Goal: Task Accomplishment & Management: Use online tool/utility

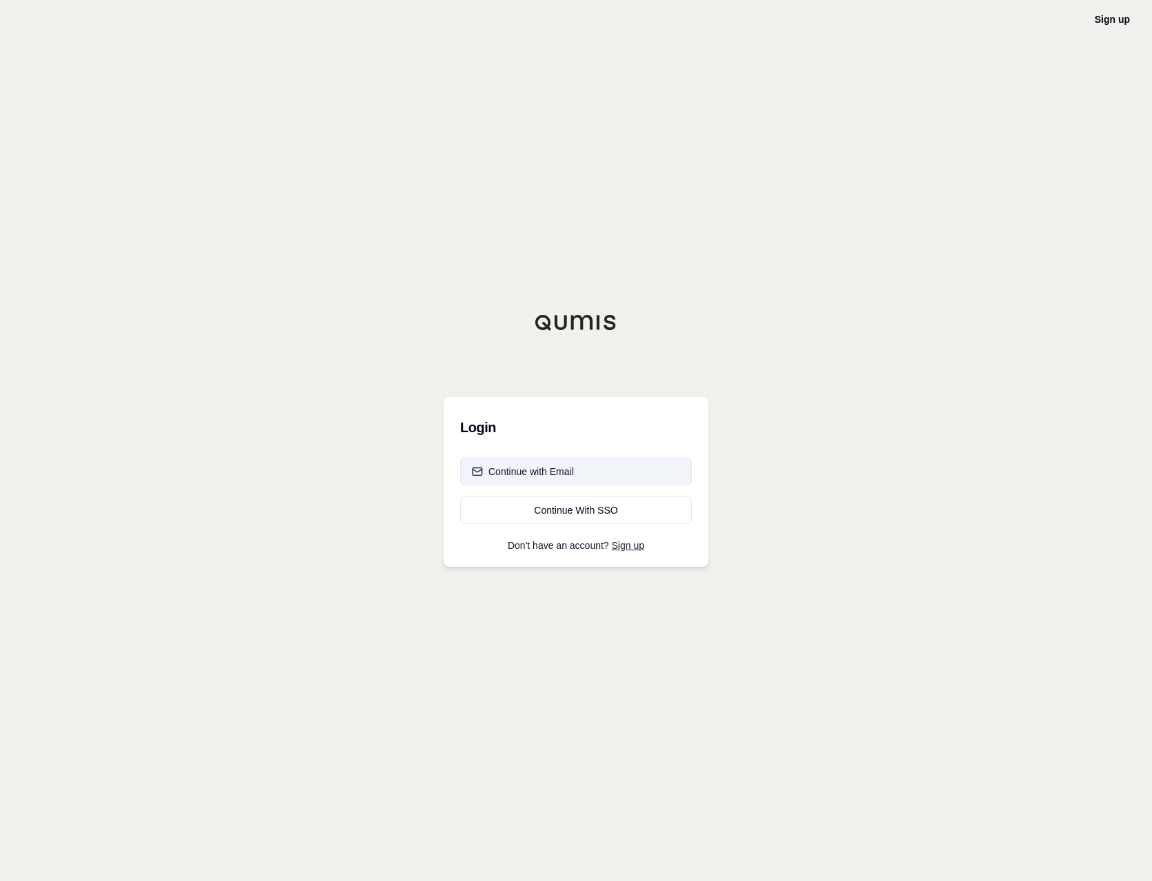
click at [580, 468] on button "Continue with Email" at bounding box center [576, 472] width 232 height 28
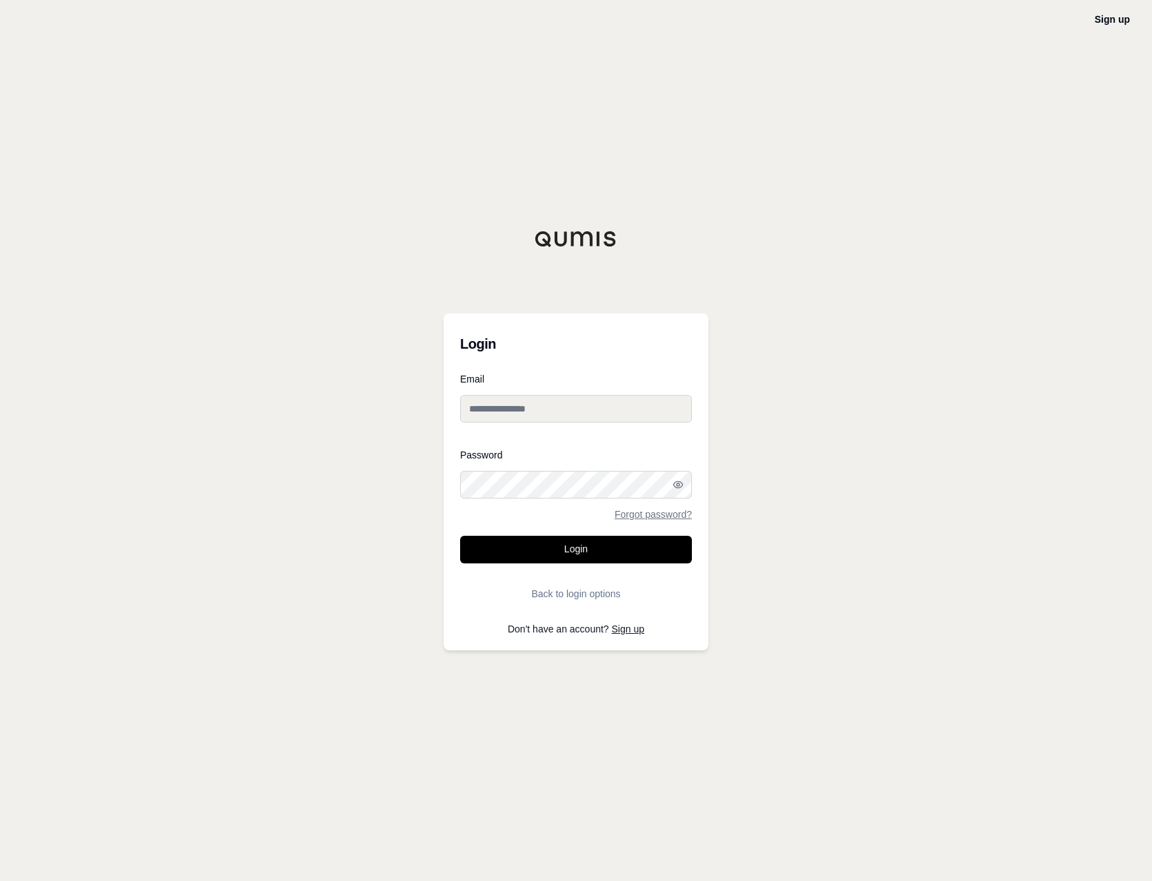
click at [541, 406] on input "Email" at bounding box center [576, 409] width 232 height 28
type input "**********"
click at [560, 544] on button "Login" at bounding box center [576, 550] width 232 height 28
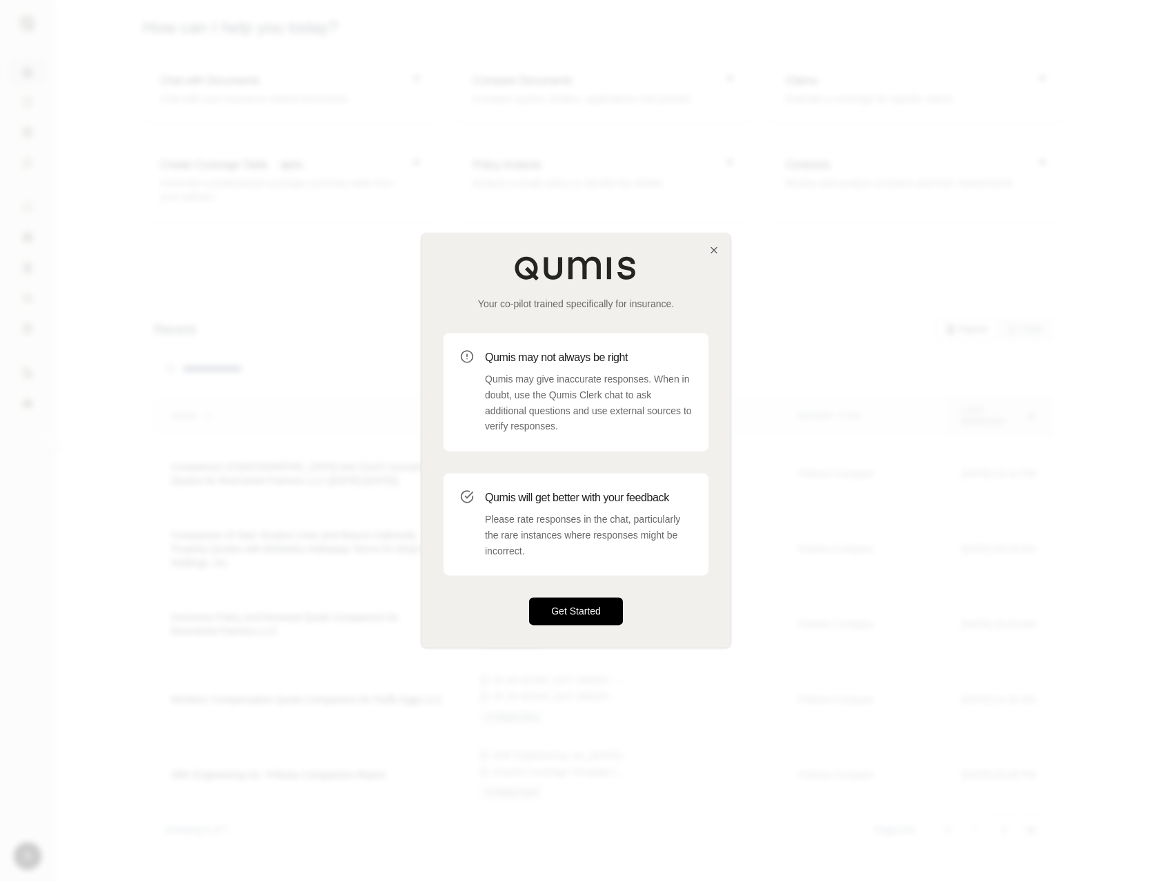
click at [584, 620] on button "Get Started" at bounding box center [576, 612] width 94 height 28
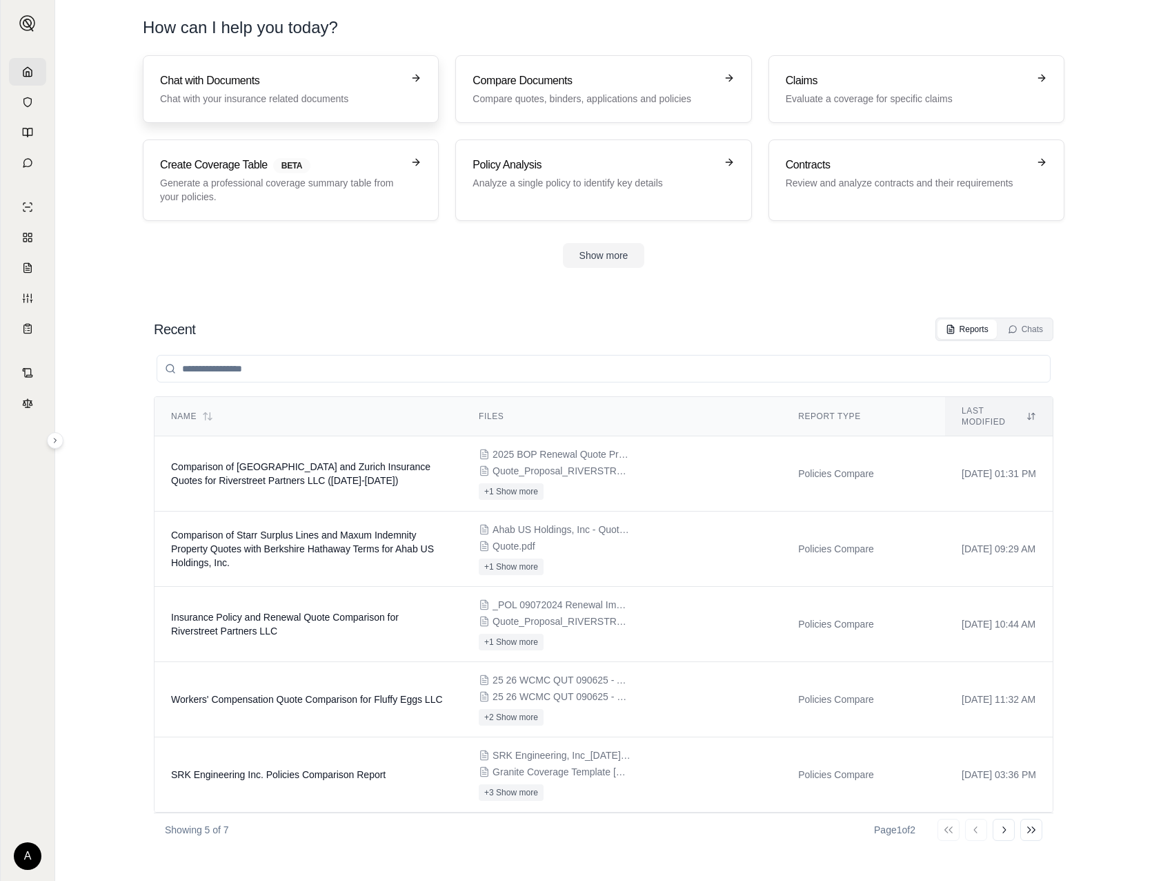
click at [296, 74] on h3 "Chat with Documents" at bounding box center [281, 80] width 242 height 17
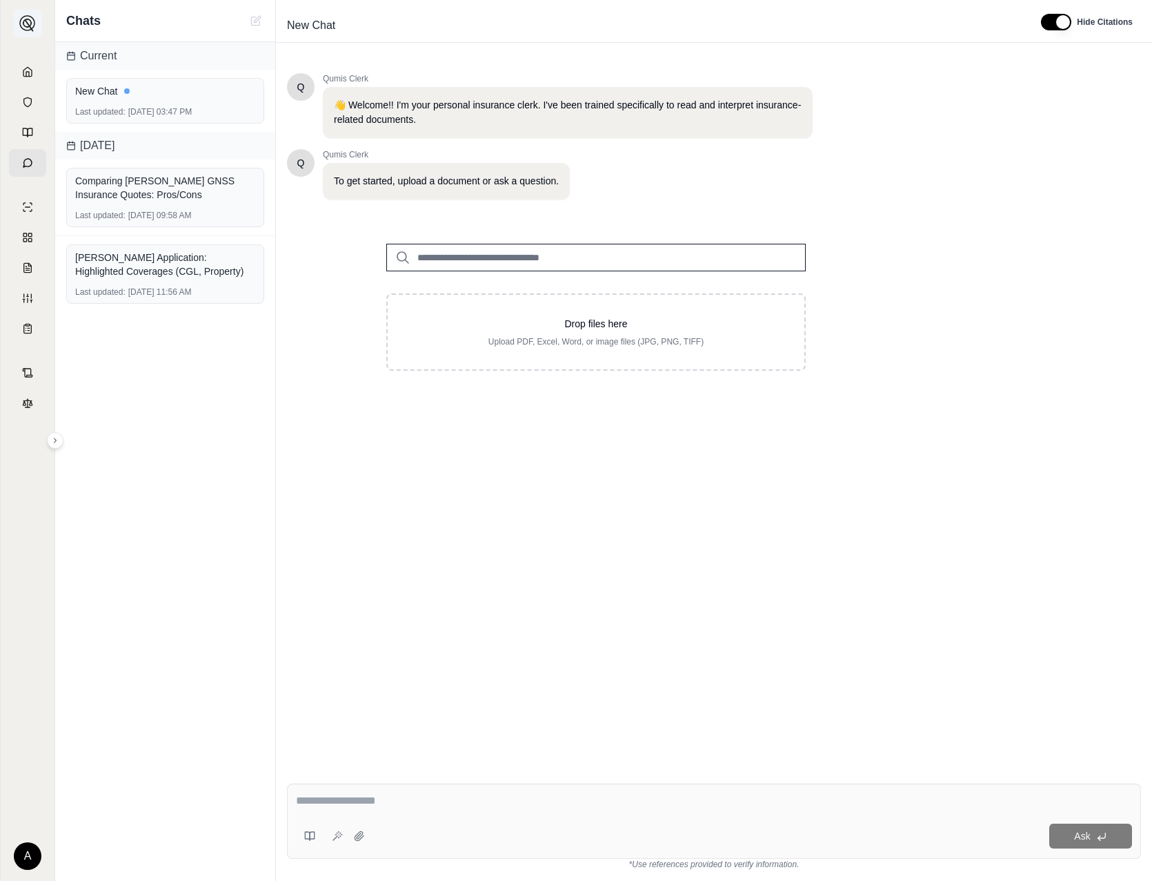
click at [28, 18] on img at bounding box center [27, 23] width 17 height 17
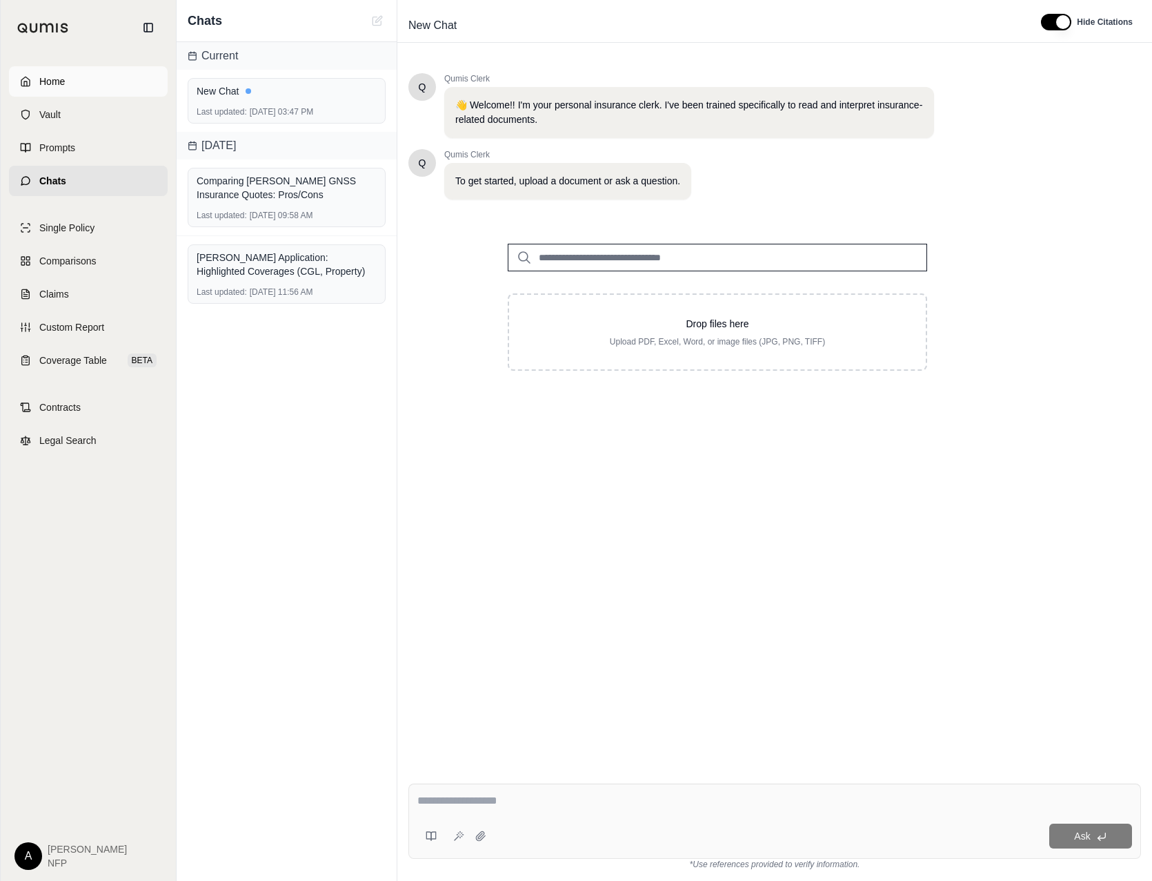
click at [43, 86] on span "Home" at bounding box center [52, 82] width 26 height 14
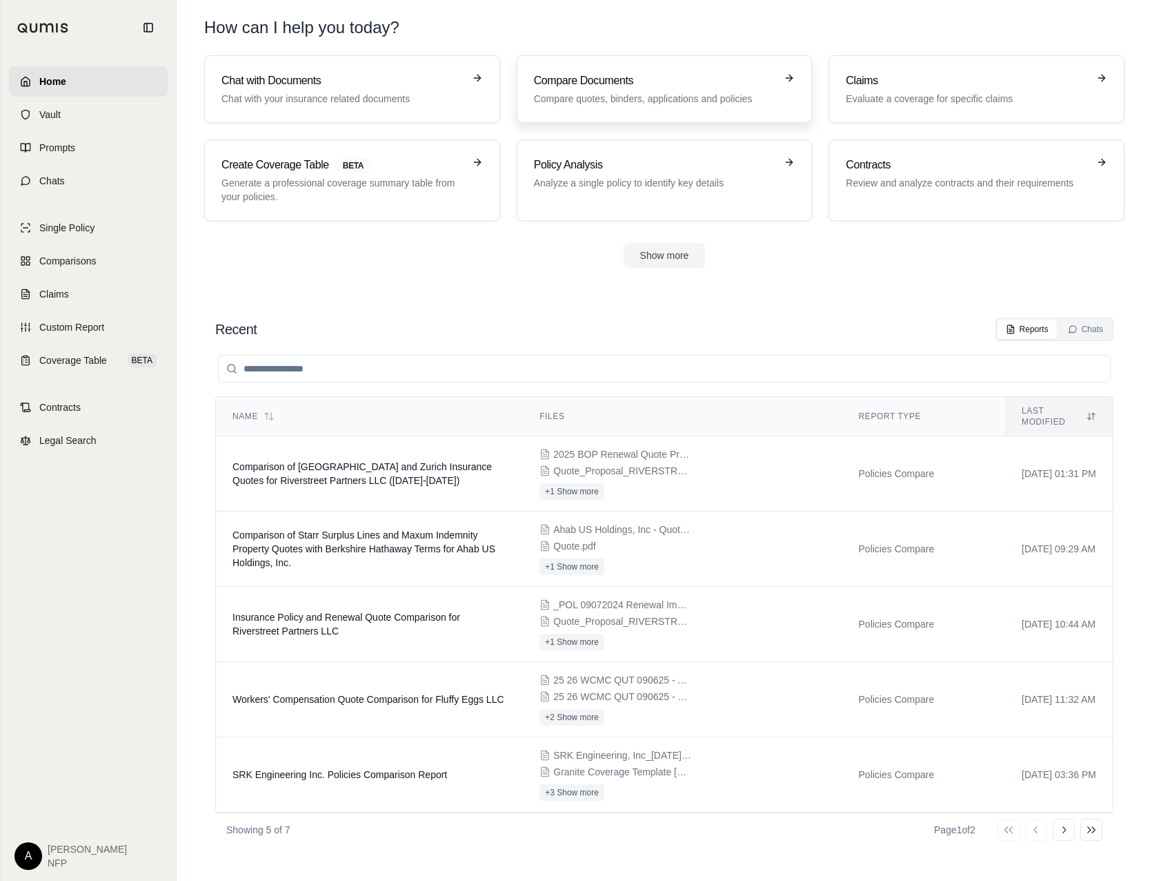
click at [653, 88] on h3 "Compare Documents" at bounding box center [655, 80] width 242 height 17
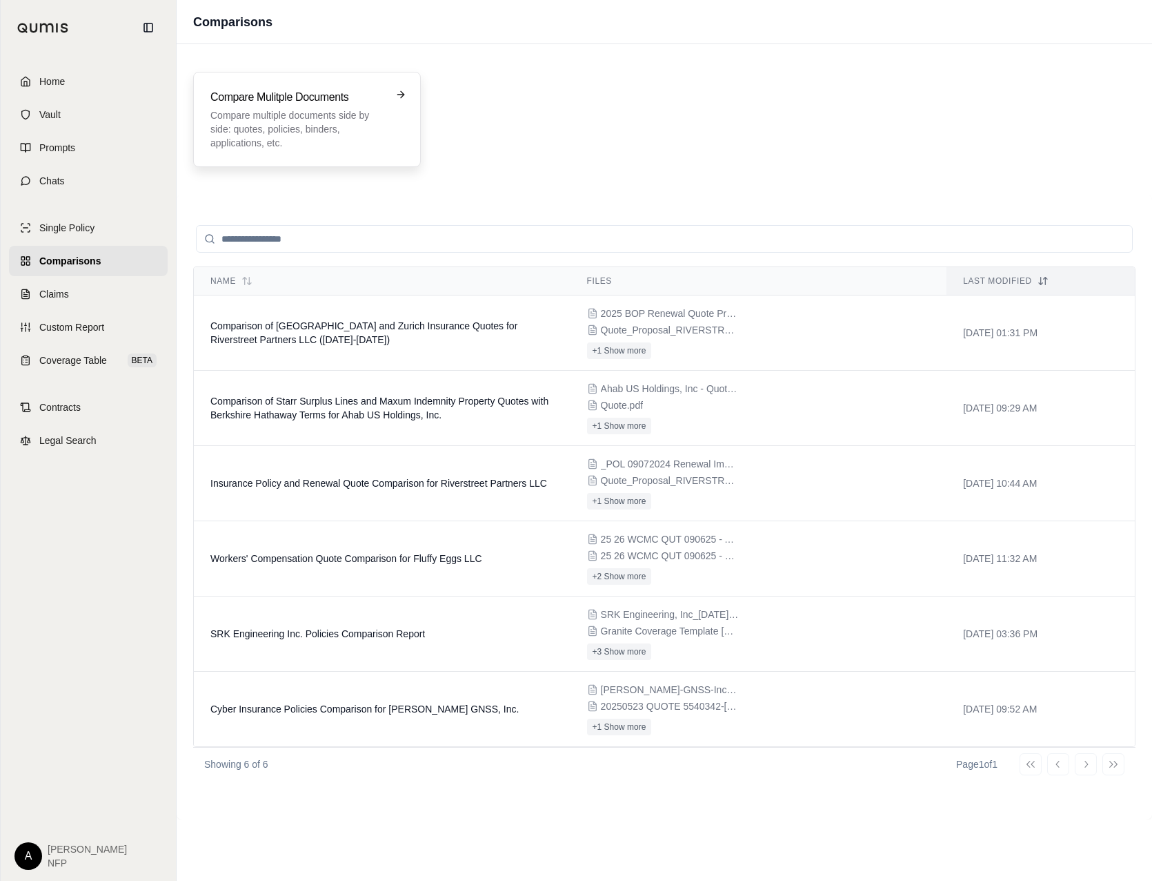
click at [353, 147] on p "Compare multiple documents side by side: quotes, policies, binders, application…" at bounding box center [297, 128] width 174 height 41
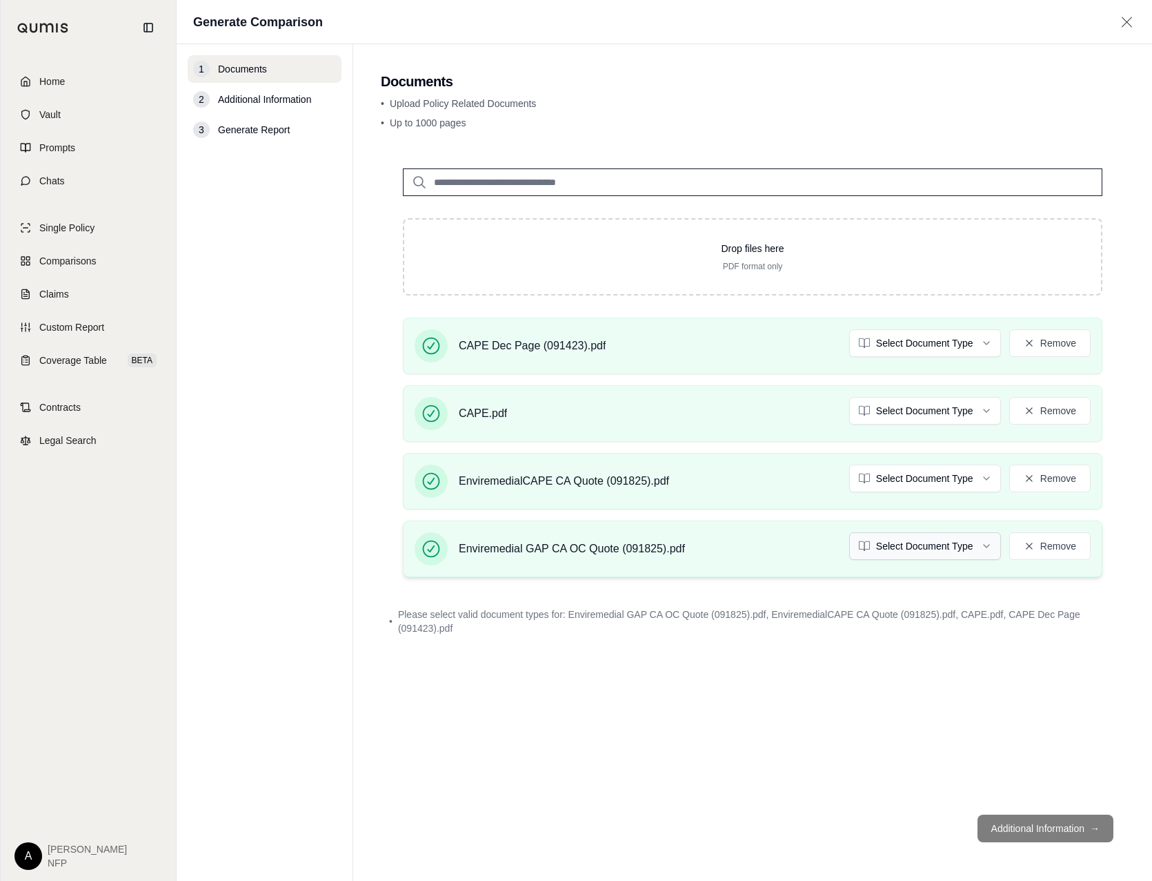
click at [921, 543] on html "Home Vault Prompts Chats Single Policy Comparisons Claims Custom Report Coverag…" at bounding box center [576, 440] width 1152 height 881
click at [943, 484] on html "Home Vault Prompts Chats Single Policy Comparisons Claims Custom Report Coverag…" at bounding box center [576, 440] width 1152 height 881
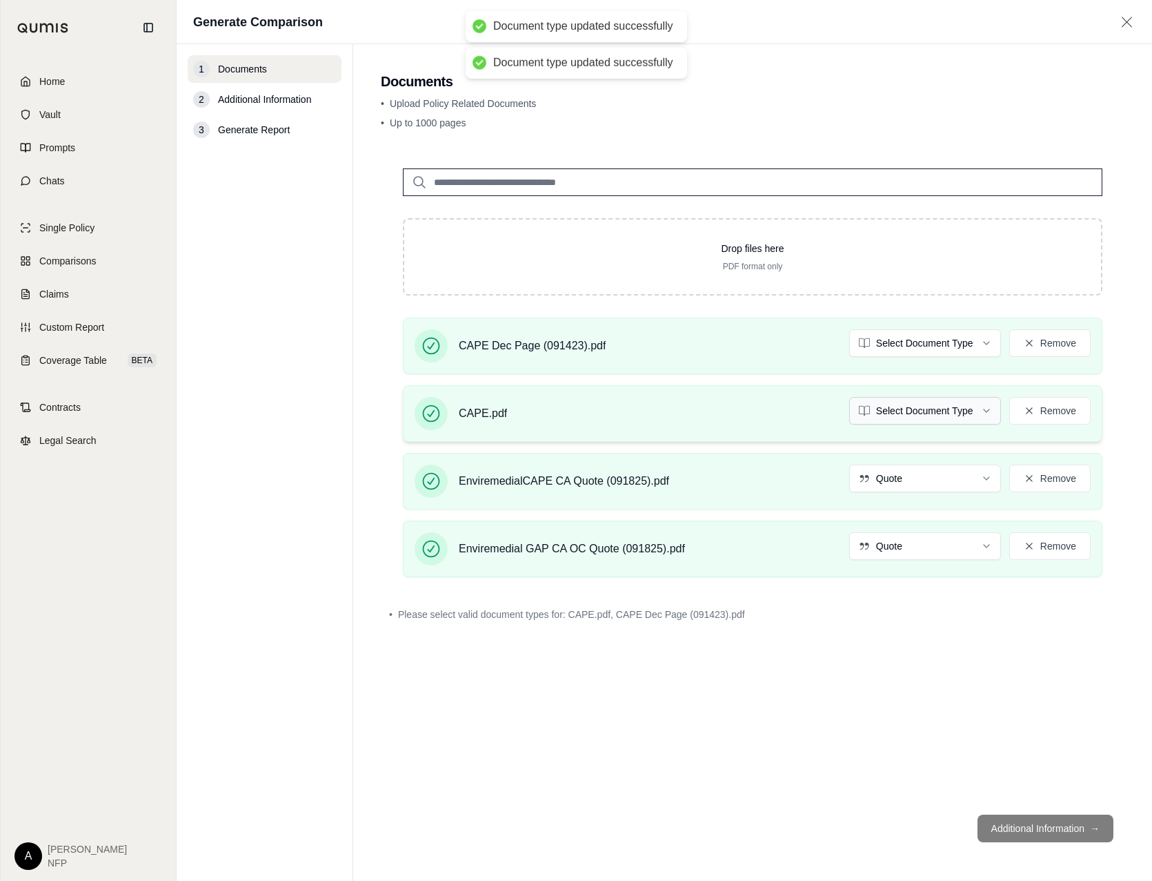
click at [905, 409] on html "Document type updated successfully Document type updated successfully Home Vaul…" at bounding box center [576, 440] width 1152 height 881
click at [930, 412] on html "Document type updated successfully Home Vault Prompts Chats Single Policy Compa…" at bounding box center [576, 440] width 1152 height 881
click at [912, 344] on html "Document type updated successfully Home Vault Prompts Chats Single Policy Compa…" at bounding box center [576, 440] width 1152 height 881
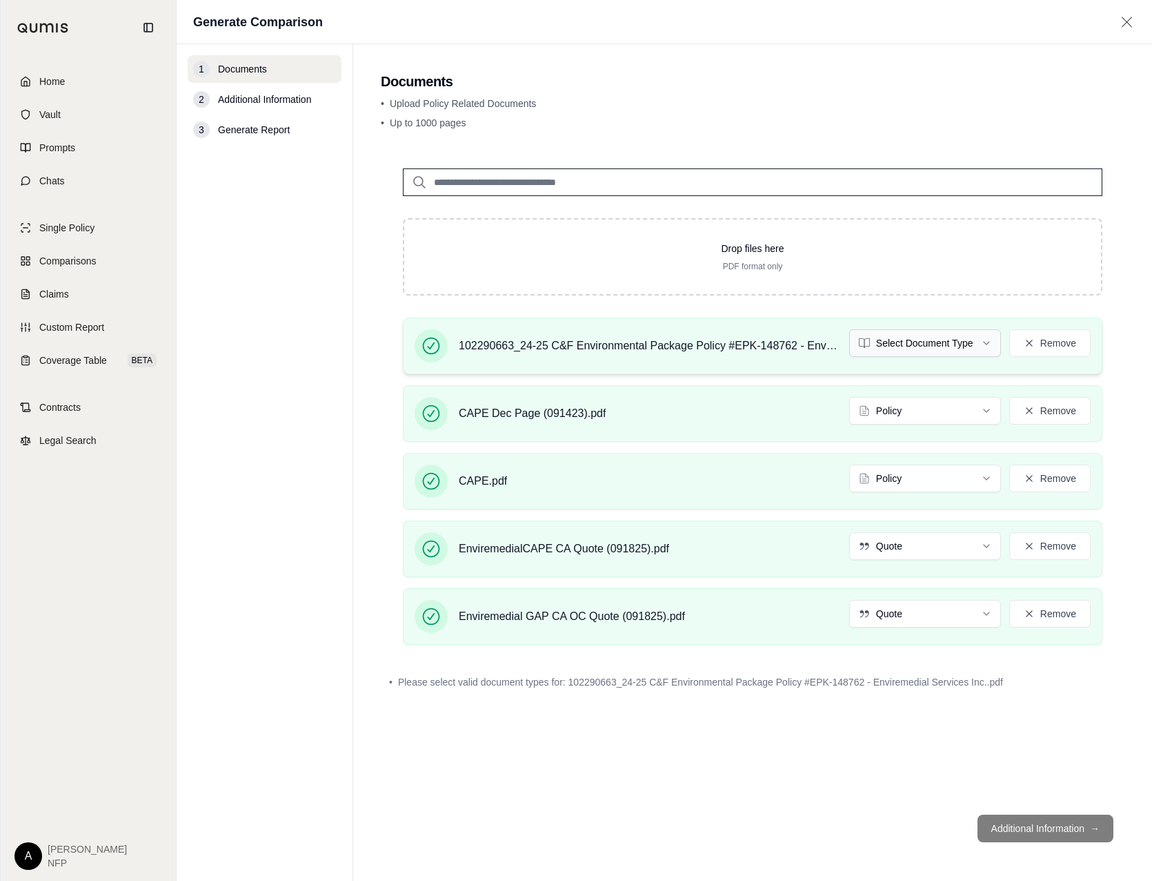
click at [910, 354] on html "Home Vault Prompts Chats Single Policy Comparisons Claims Custom Report Coverag…" at bounding box center [576, 440] width 1152 height 881
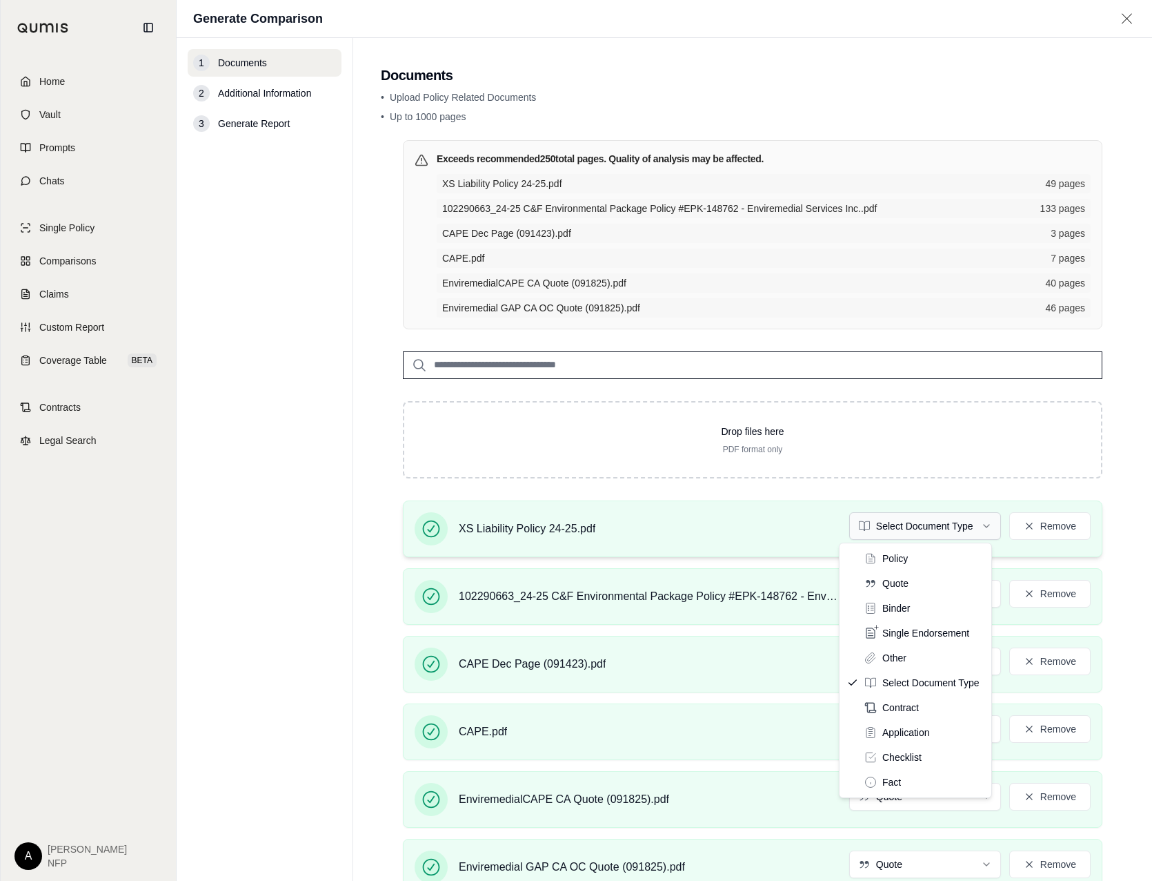
click at [941, 527] on html "Home Vault Prompts Chats Single Policy Comparisons Claims Custom Report Coverag…" at bounding box center [576, 440] width 1152 height 881
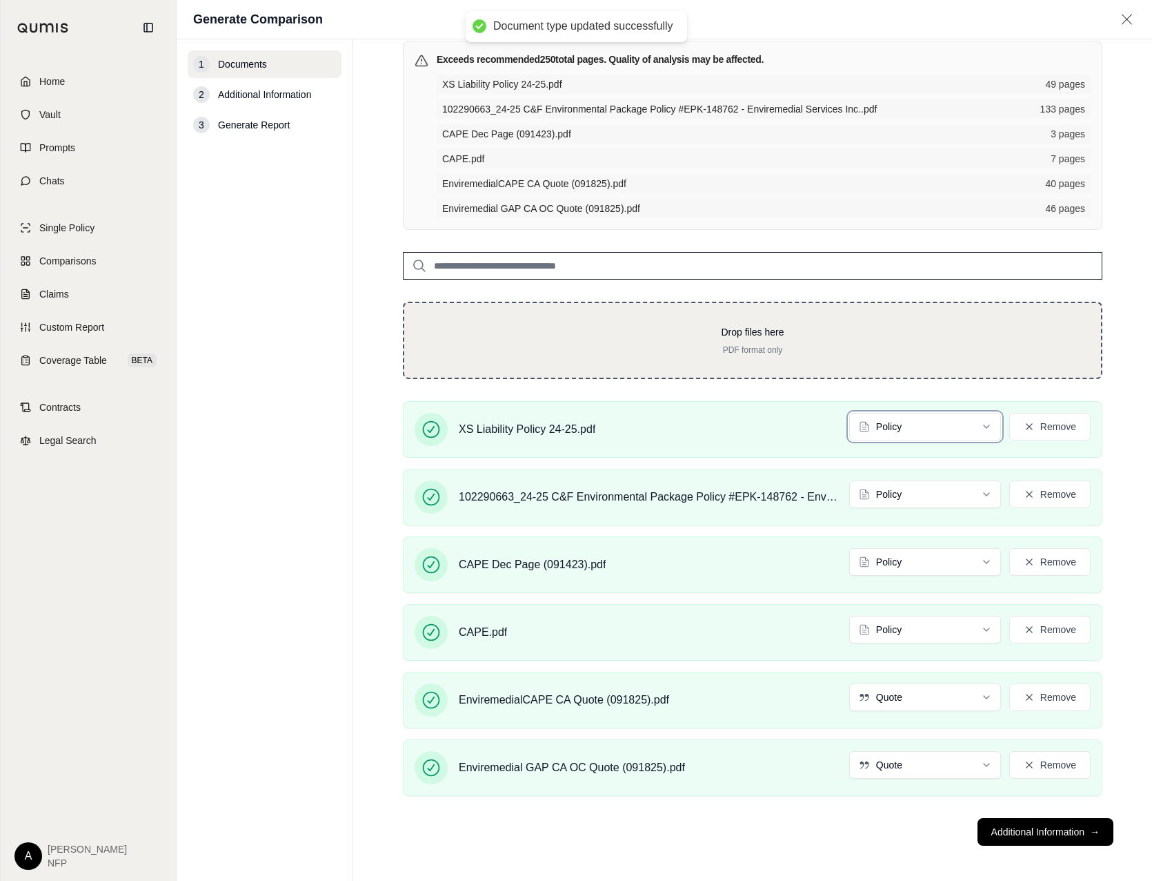
scroll to position [104, 0]
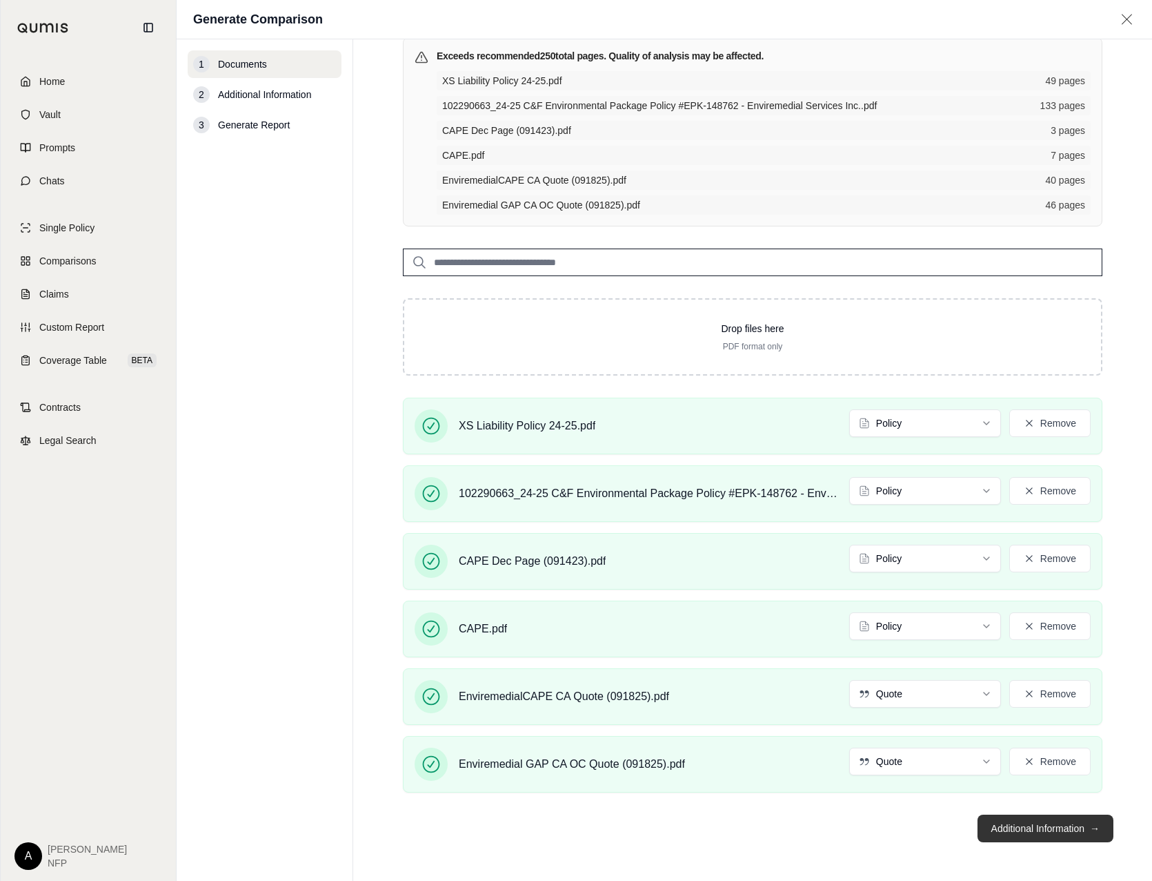
click at [1040, 830] on button "Additional Information →" at bounding box center [1046, 828] width 136 height 28
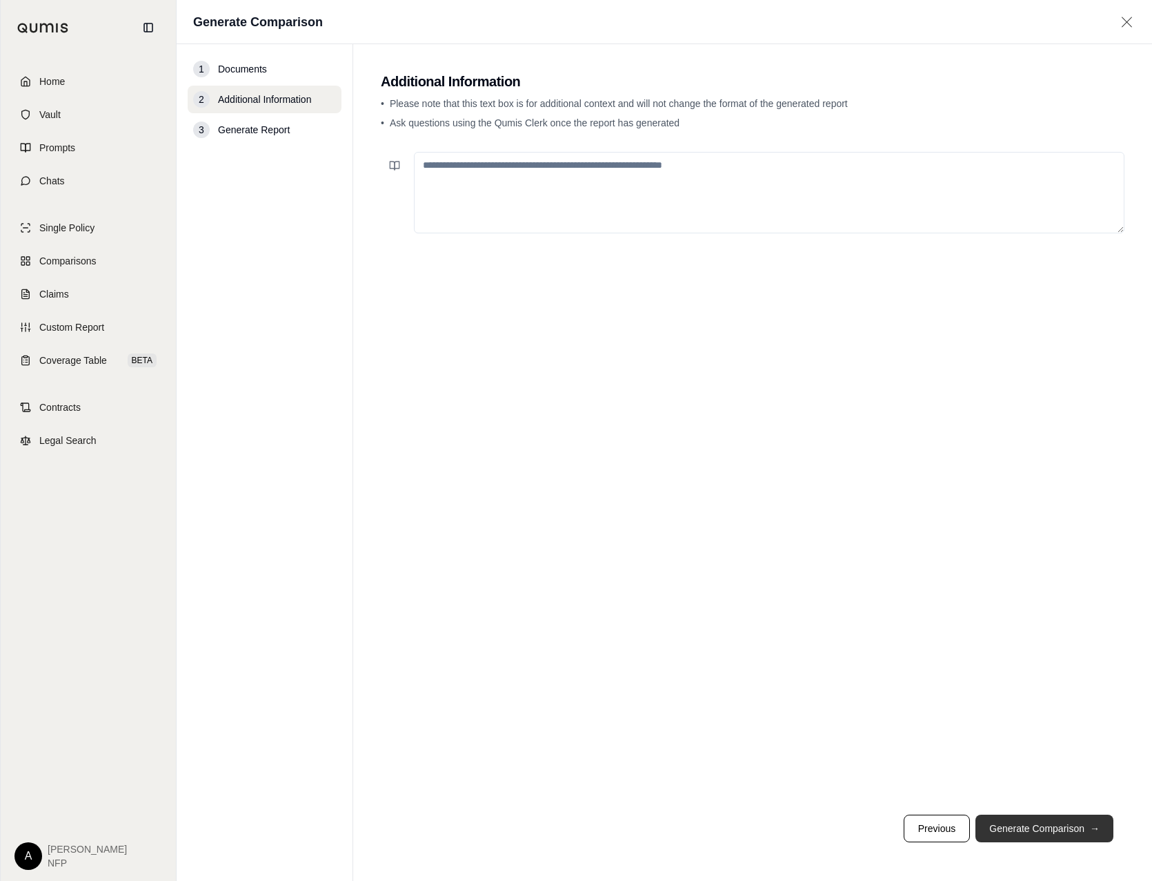
scroll to position [0, 0]
click at [577, 166] on textarea at bounding box center [769, 192] width 711 height 81
type textarea "**********"
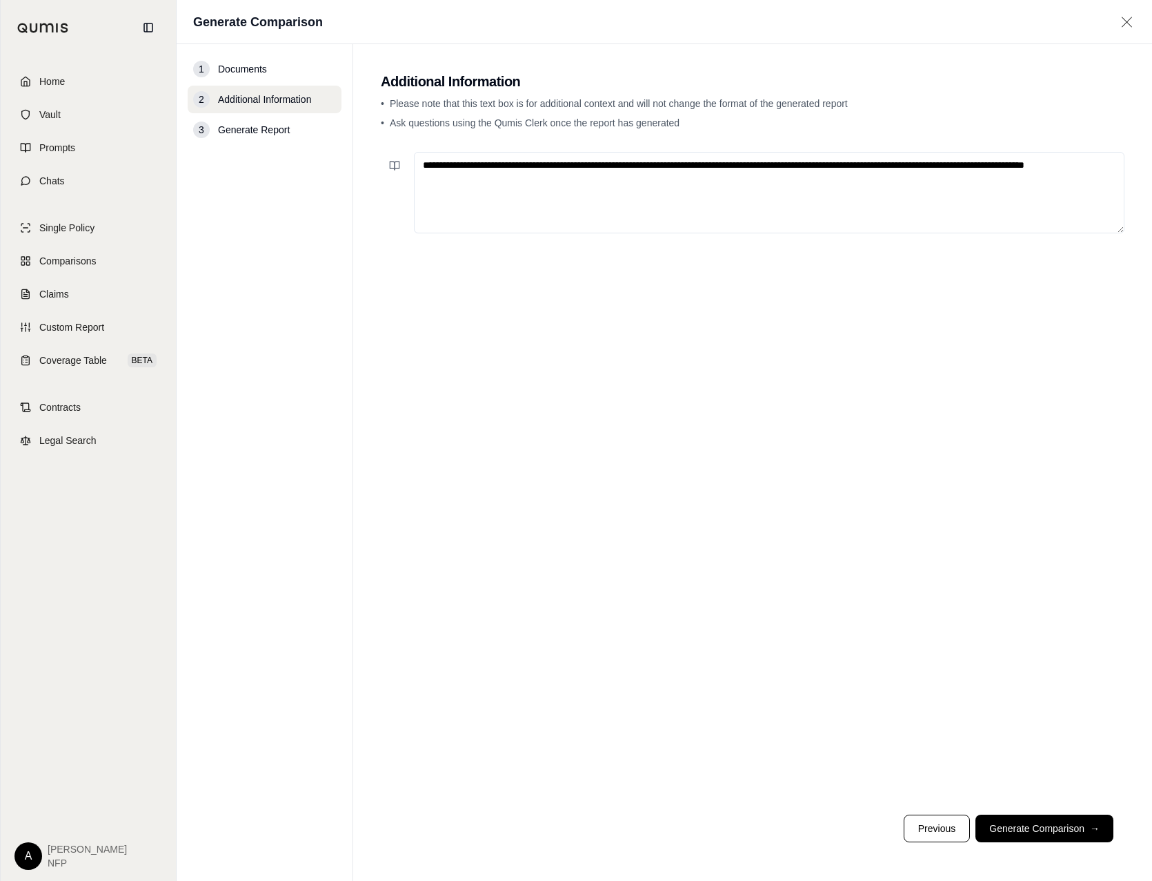
click at [1079, 819] on button "Generate Comparison →" at bounding box center [1045, 828] width 138 height 28
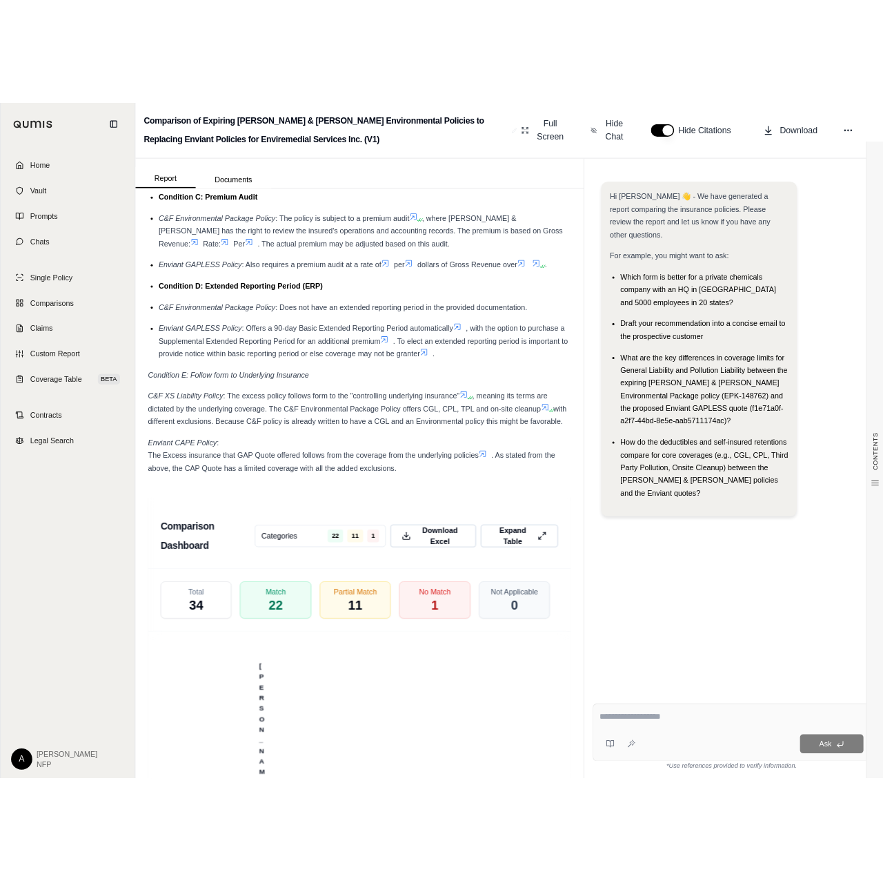
scroll to position [3667, 0]
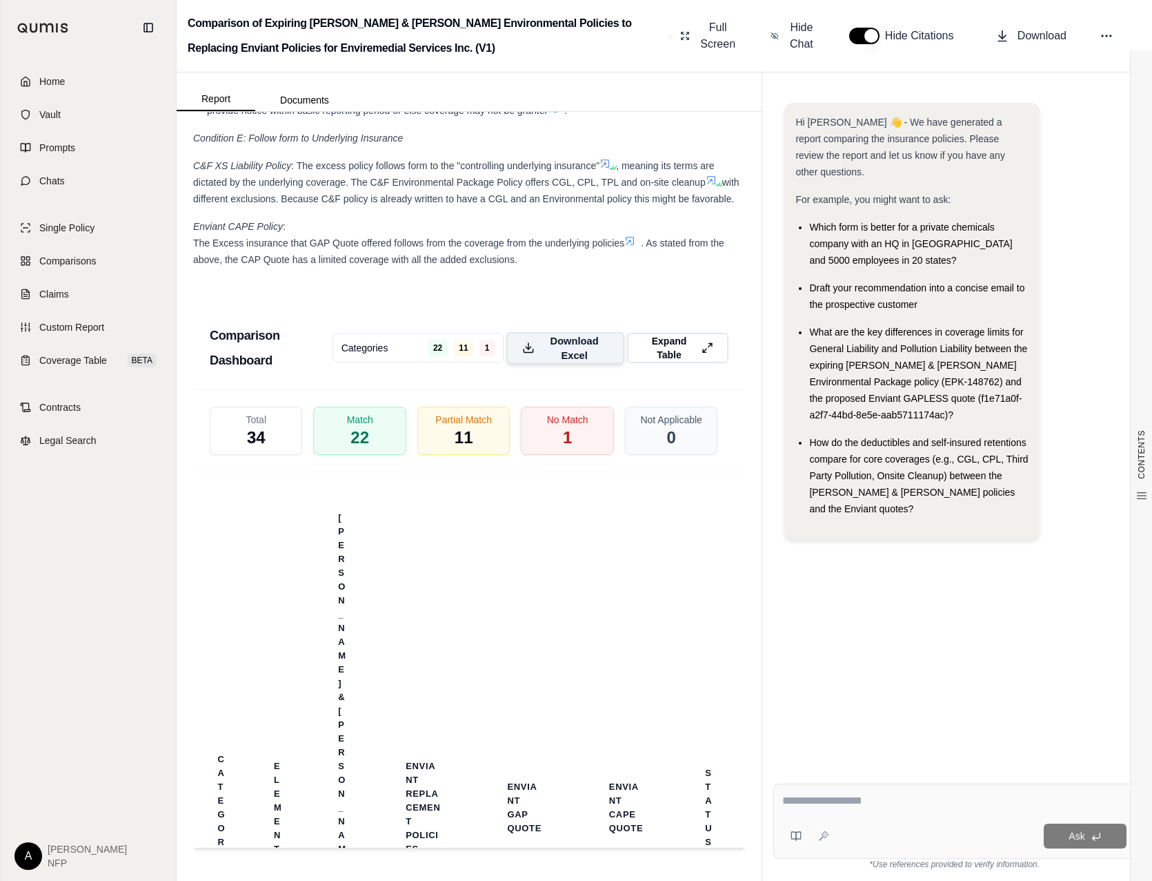
click at [564, 340] on span "Download Excel" at bounding box center [575, 347] width 68 height 29
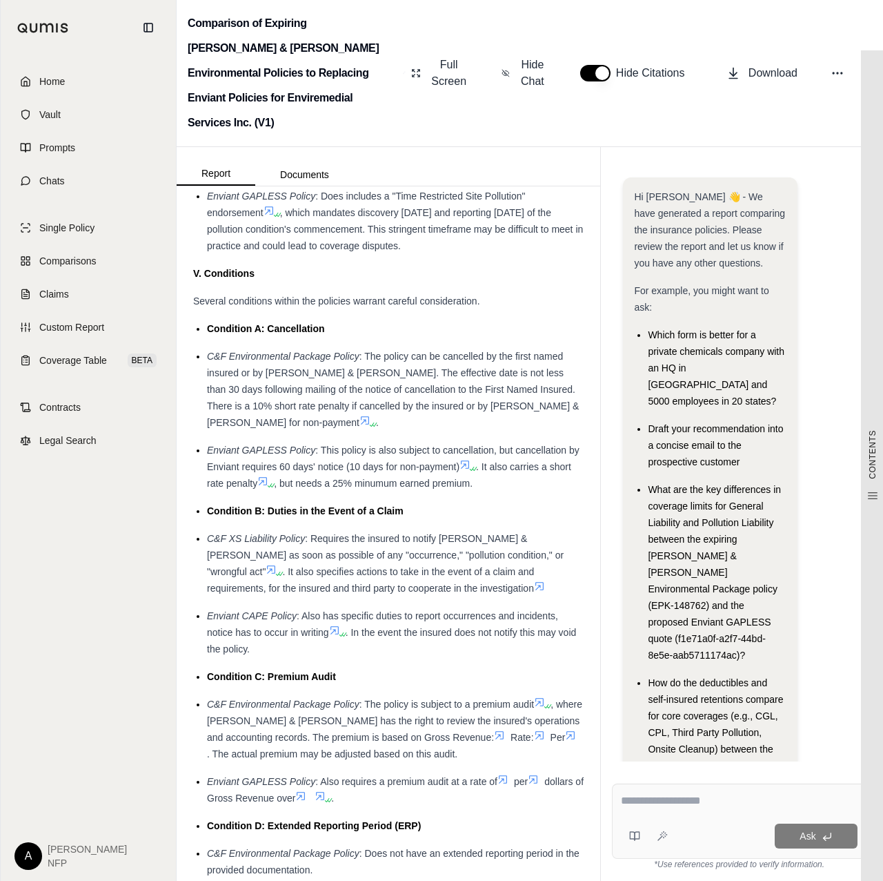
scroll to position [4479, 0]
